Goal: Find specific page/section: Find specific page/section

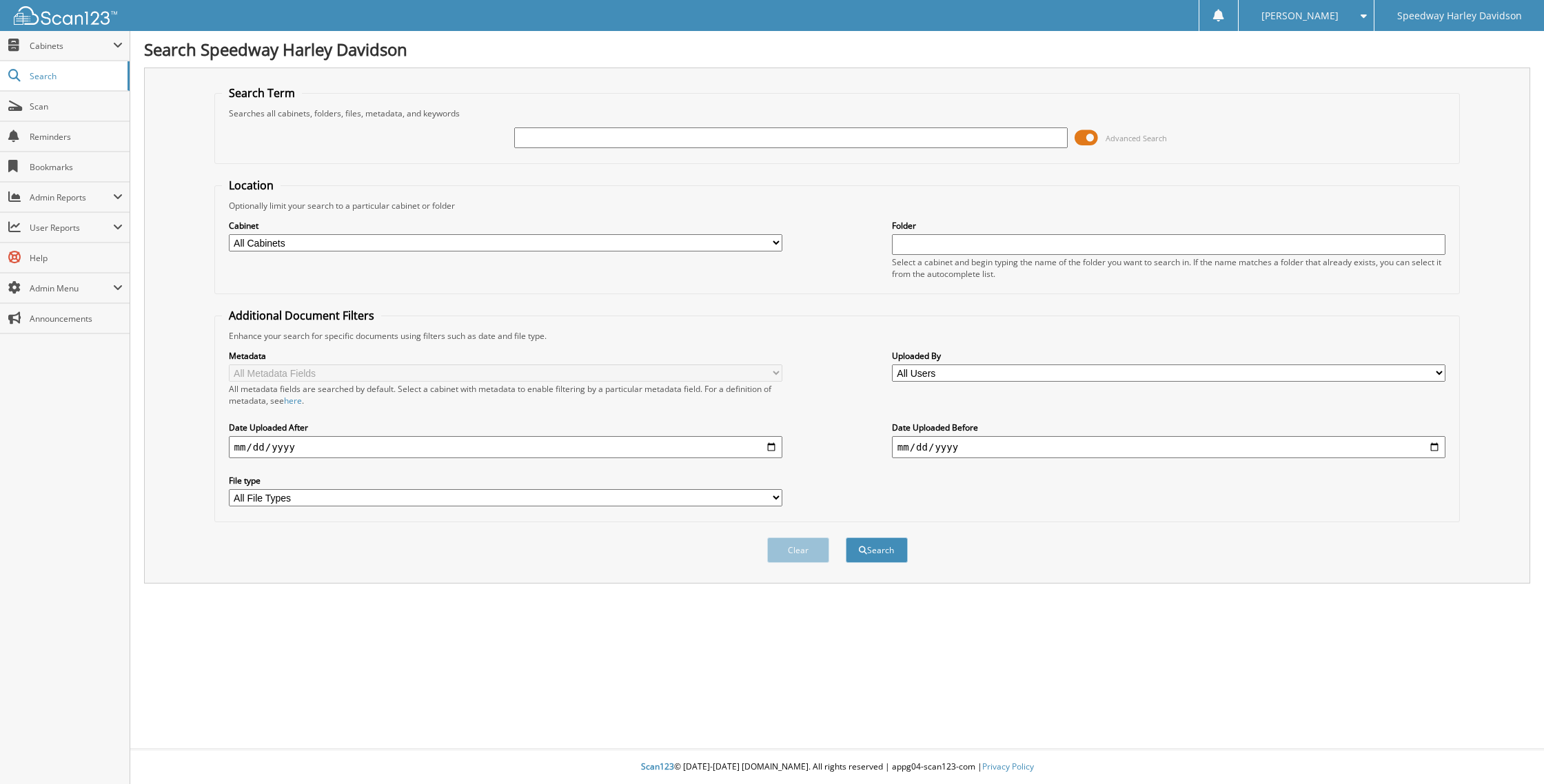
paste input "[US_VEHICLE_IDENTIFICATION_NUMBER]"
type input "[US_VEHICLE_IDENTIFICATION_NUMBER]"
click at [884, 547] on button "Search" at bounding box center [877, 550] width 62 height 25
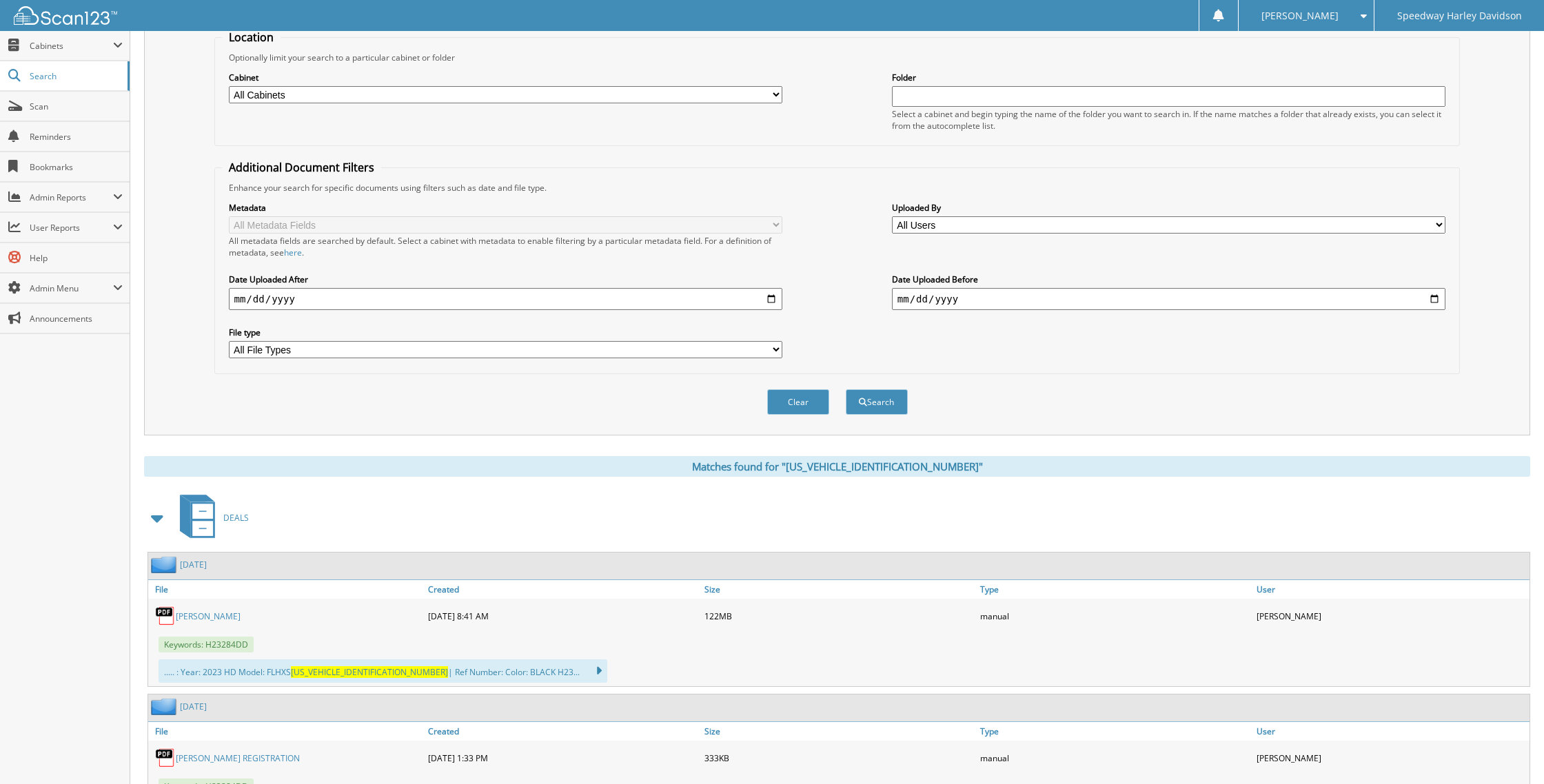
scroll to position [165, 0]
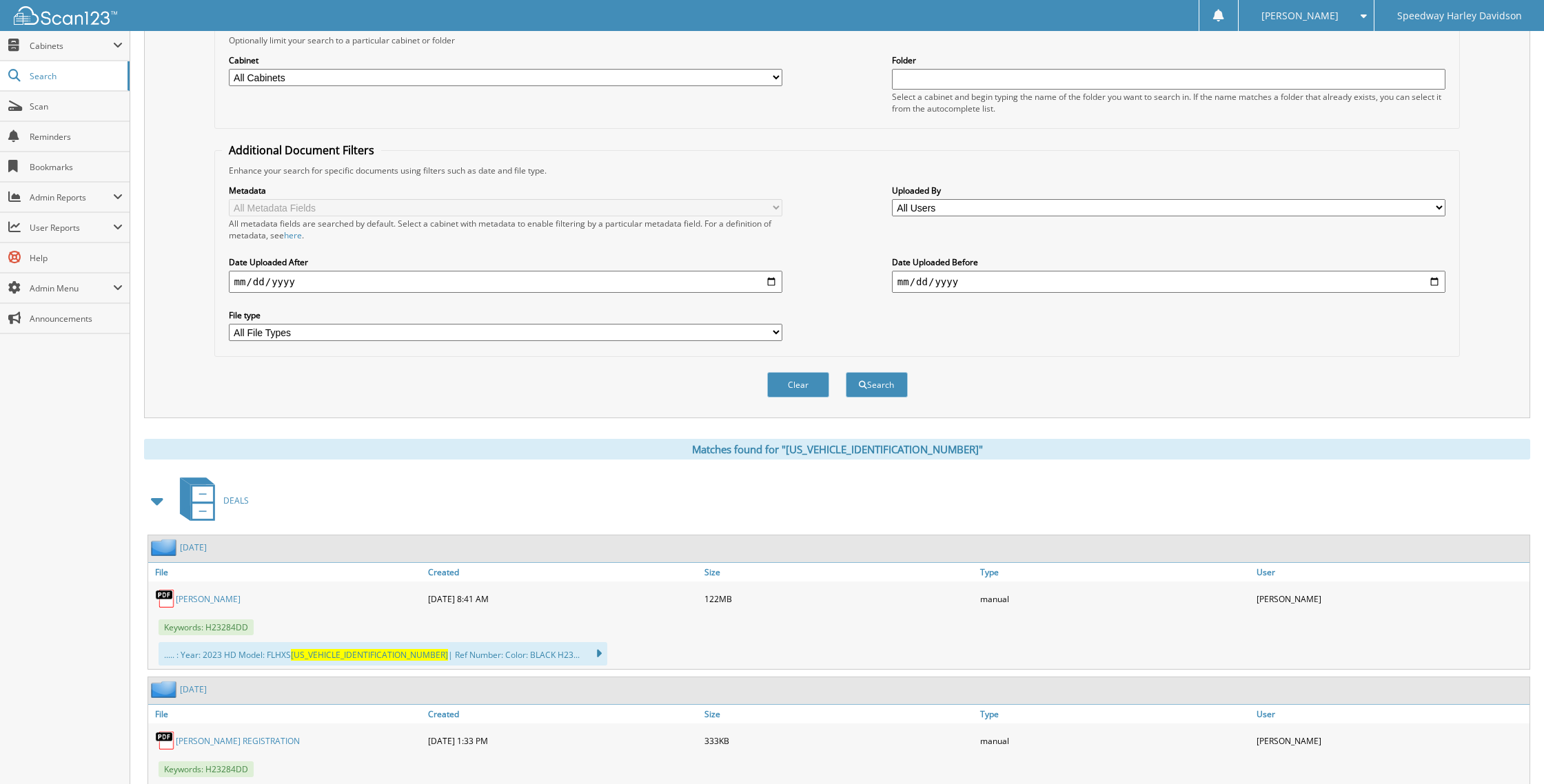
click at [233, 593] on link "MICHAEL THOMAS" at bounding box center [208, 599] width 64 height 12
